Goal: Navigation & Orientation: Find specific page/section

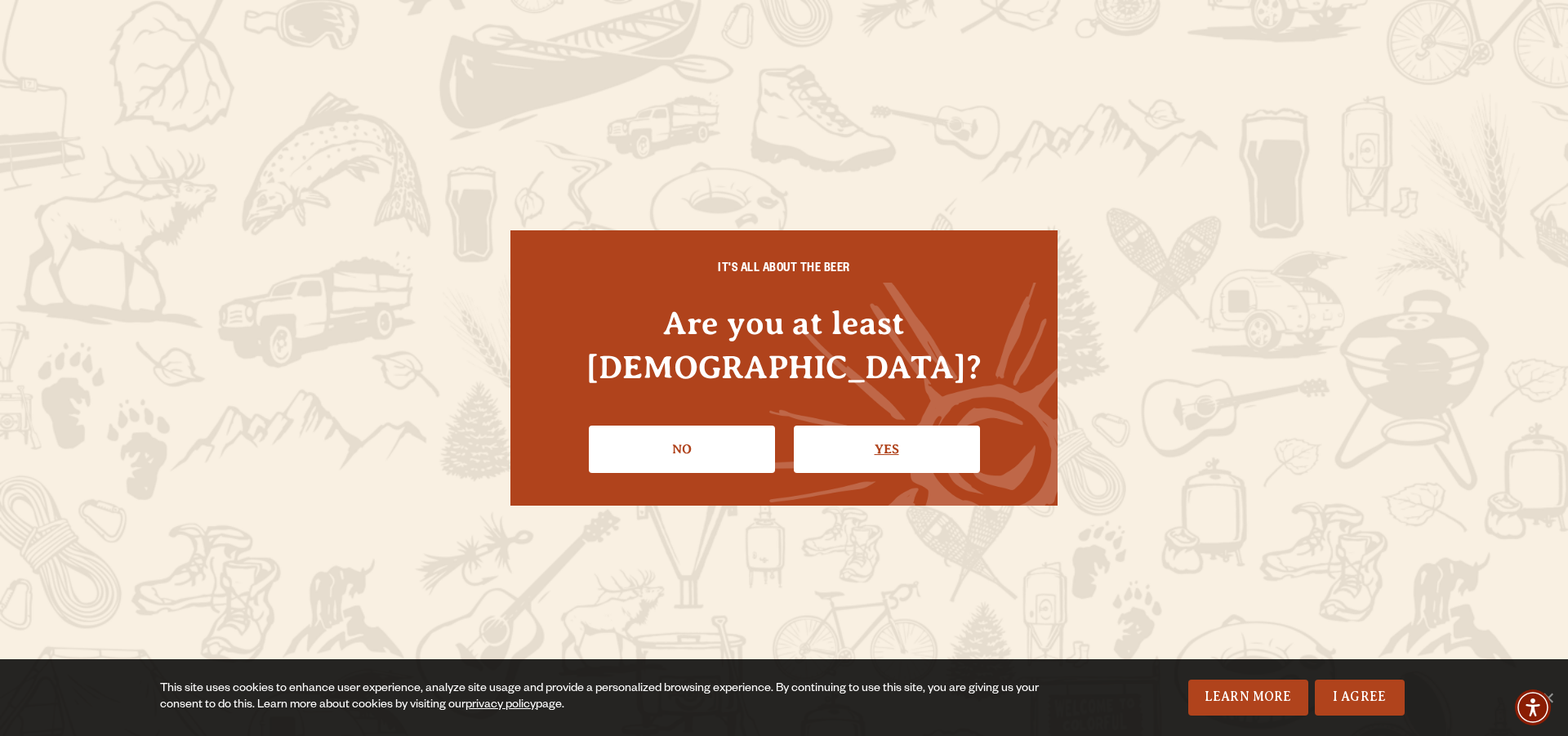
click at [891, 430] on link "Yes" at bounding box center [886, 449] width 186 height 47
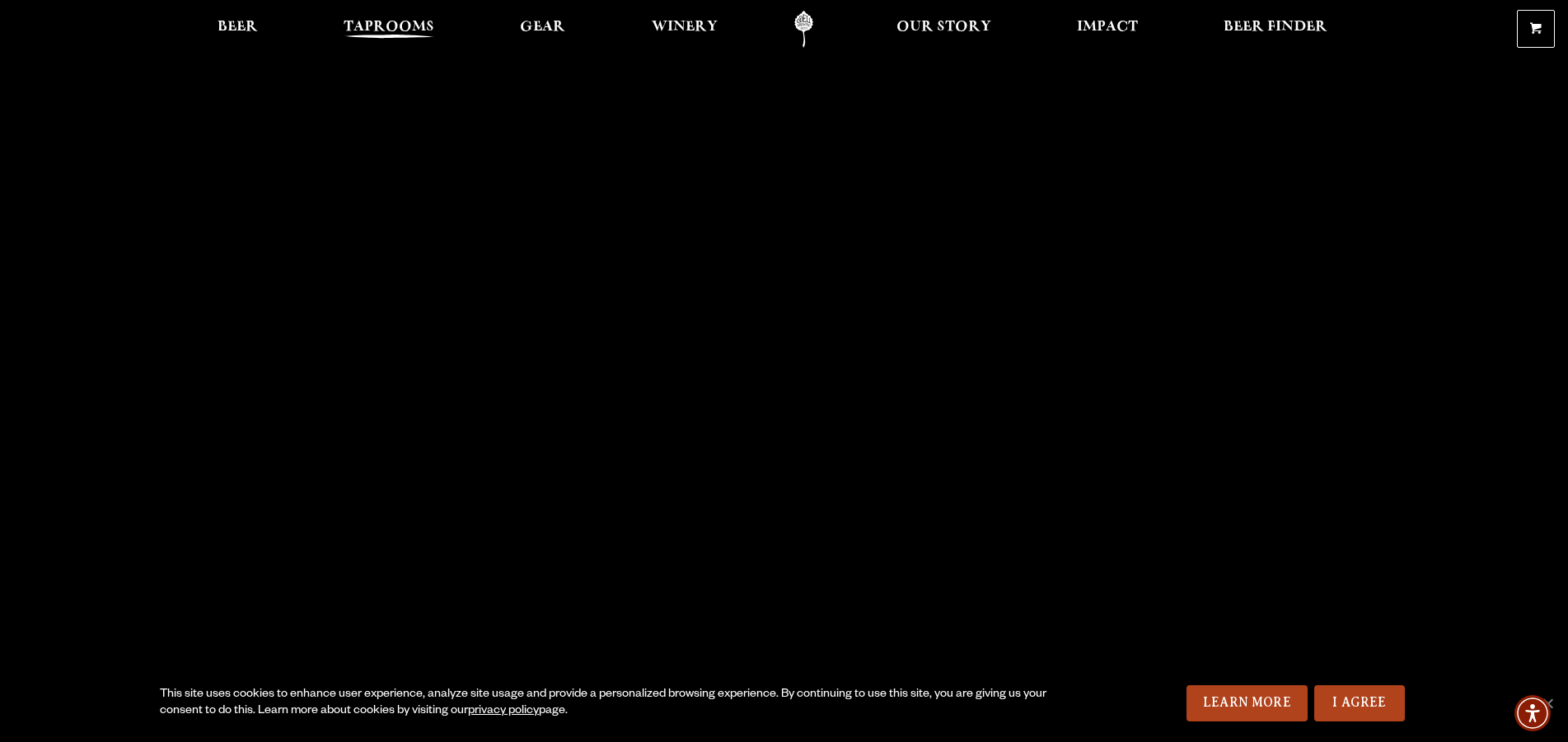
click at [395, 21] on span "Taprooms" at bounding box center [390, 27] width 91 height 13
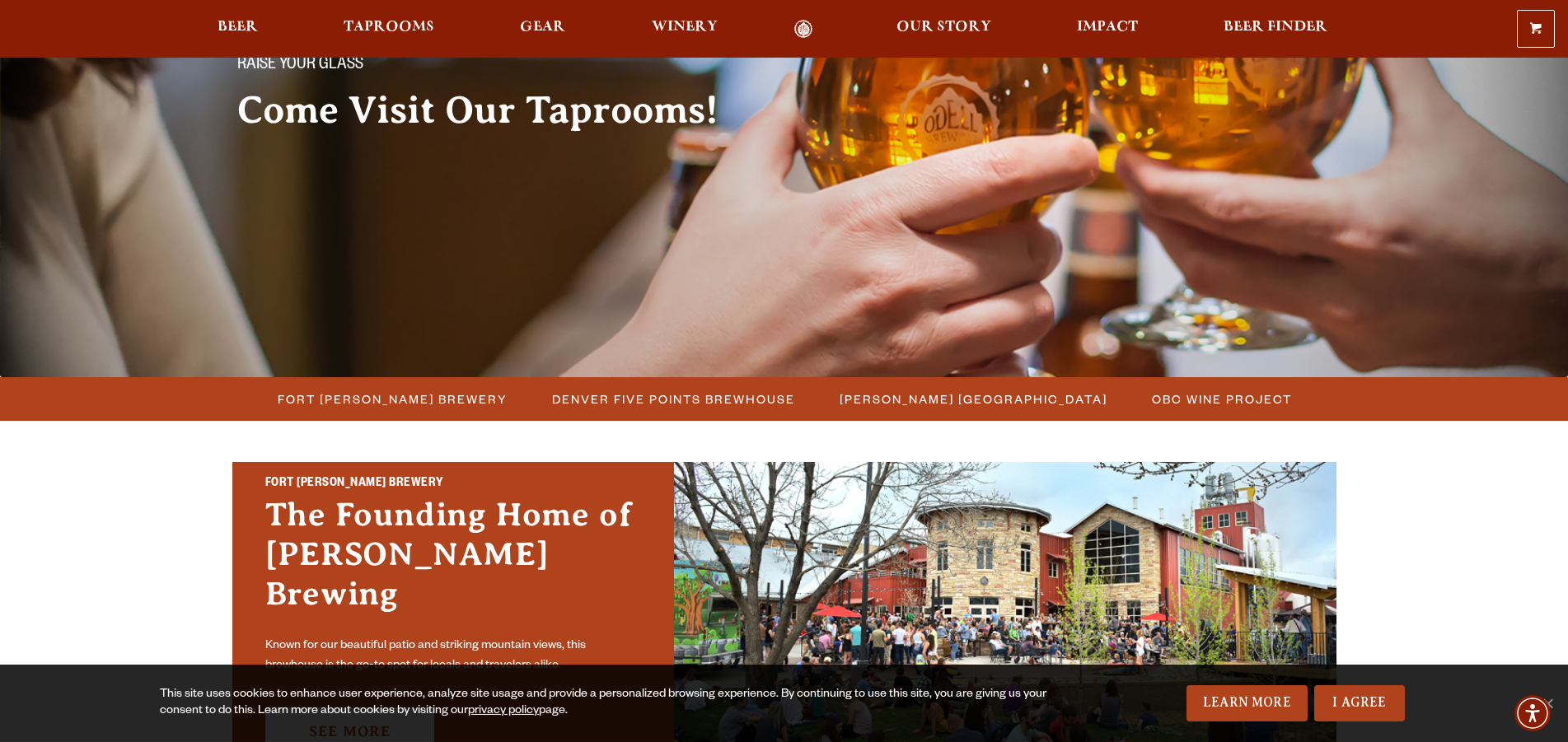
scroll to position [196, 0]
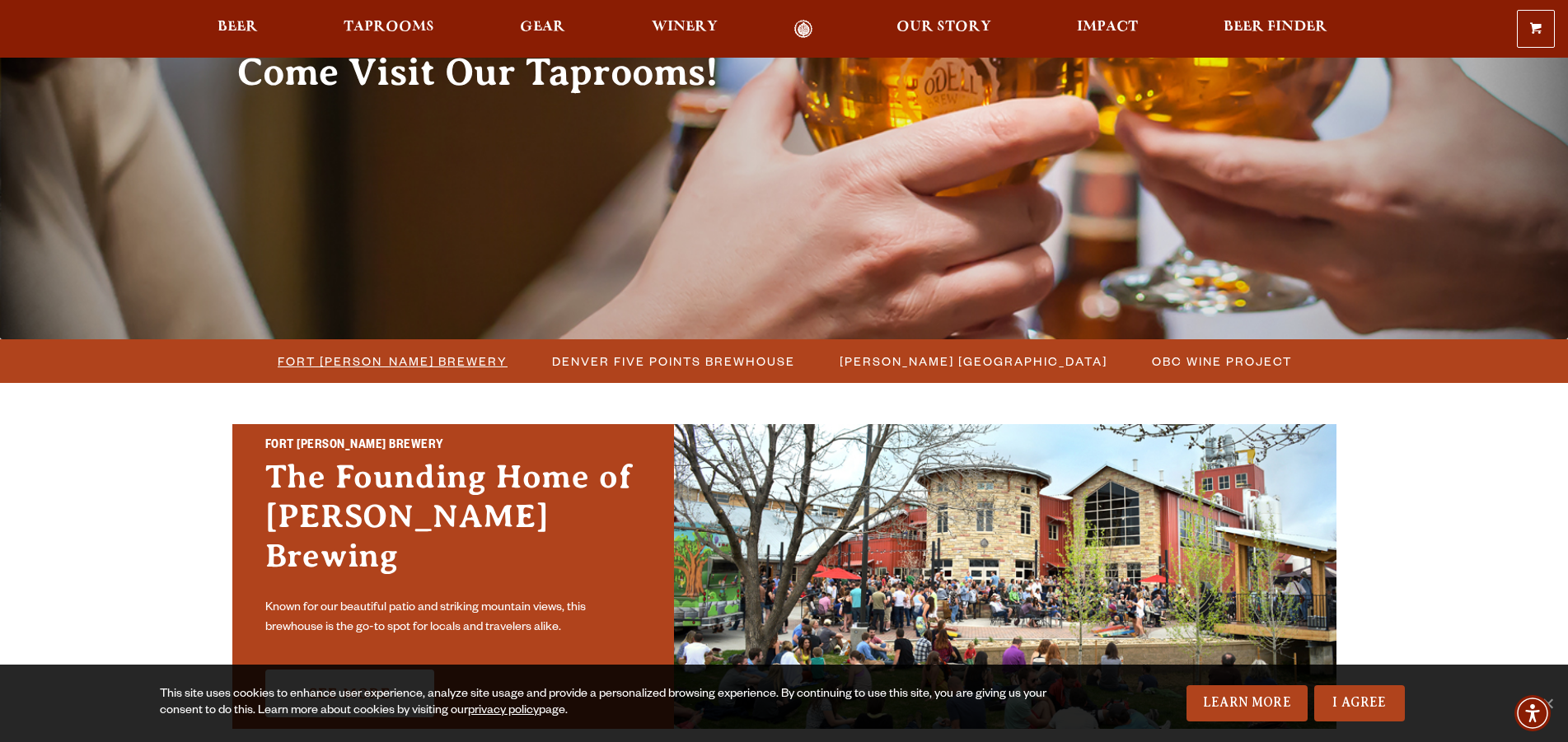
click at [437, 370] on span "Fort [PERSON_NAME] Brewery" at bounding box center [392, 361] width 230 height 24
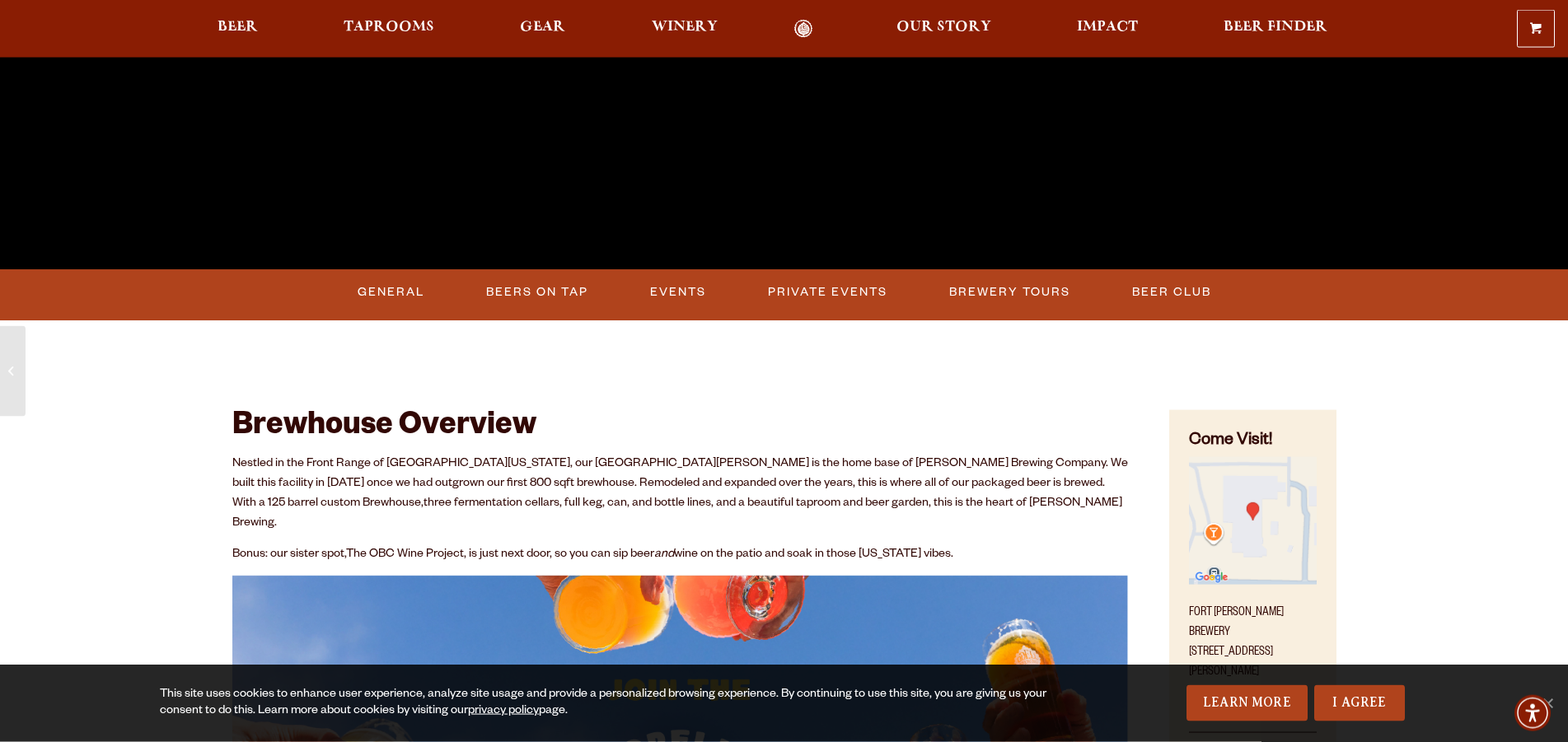
scroll to position [588, 0]
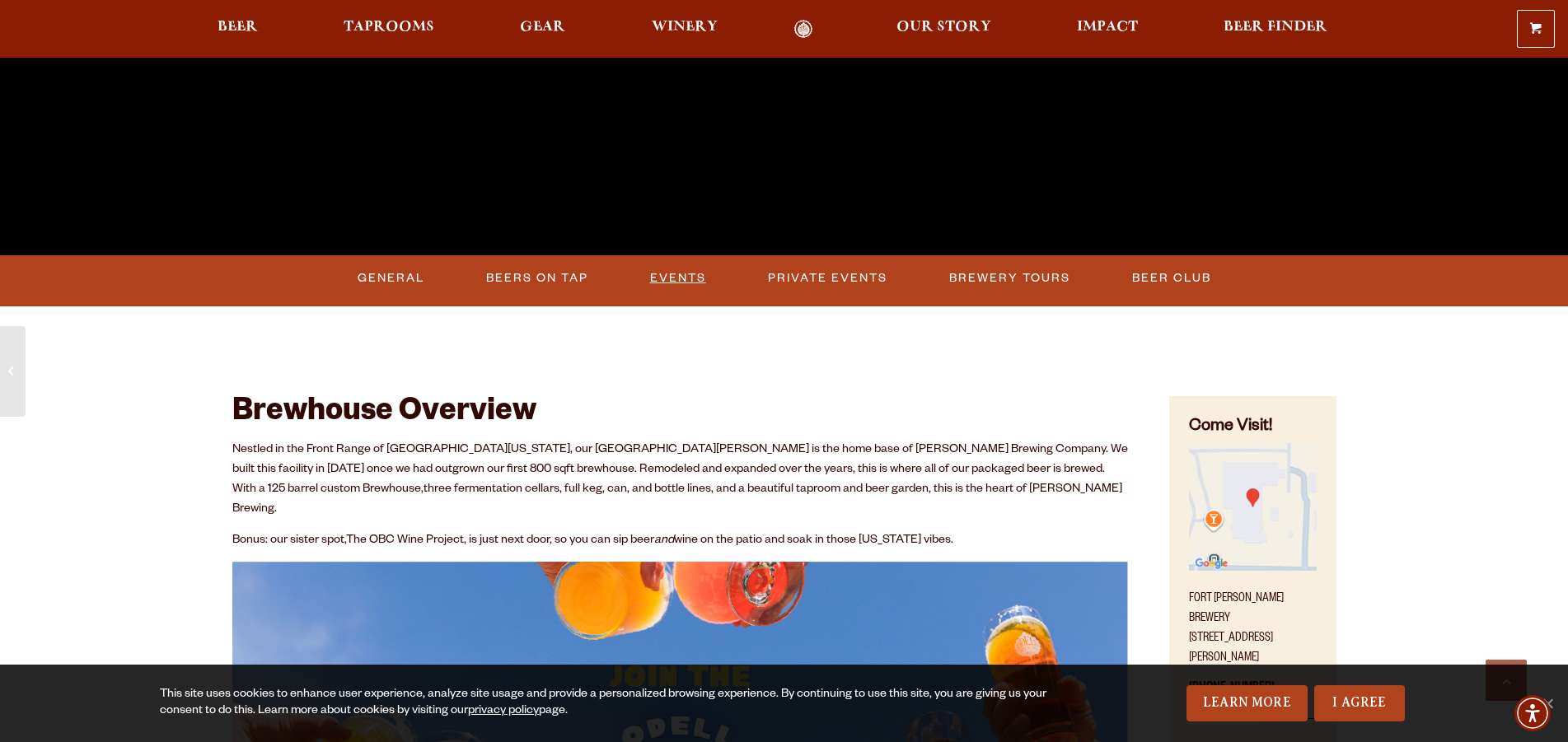
click at [656, 276] on link "Events" at bounding box center [678, 279] width 69 height 38
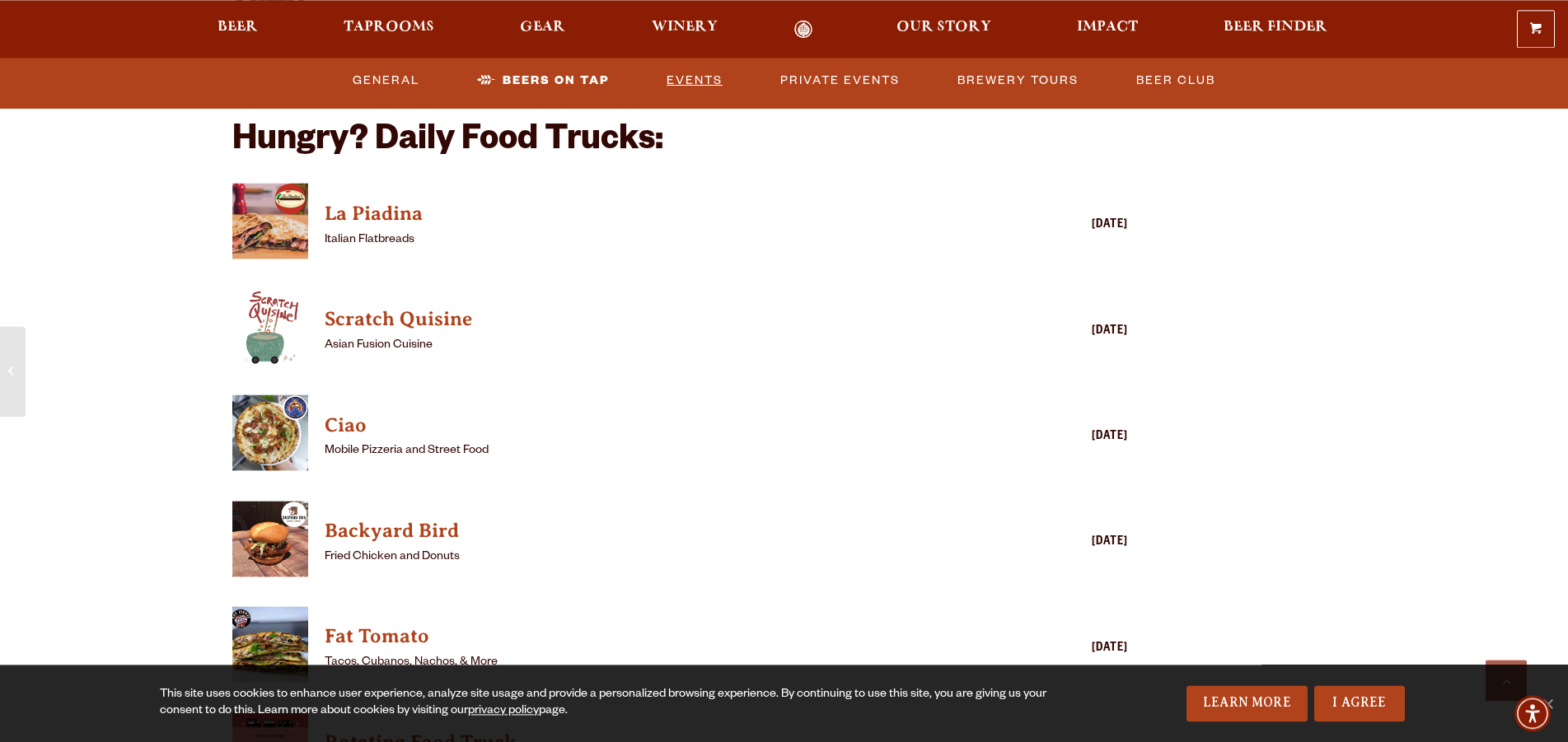
scroll to position [4122, 0]
